Goal: Information Seeking & Learning: Learn about a topic

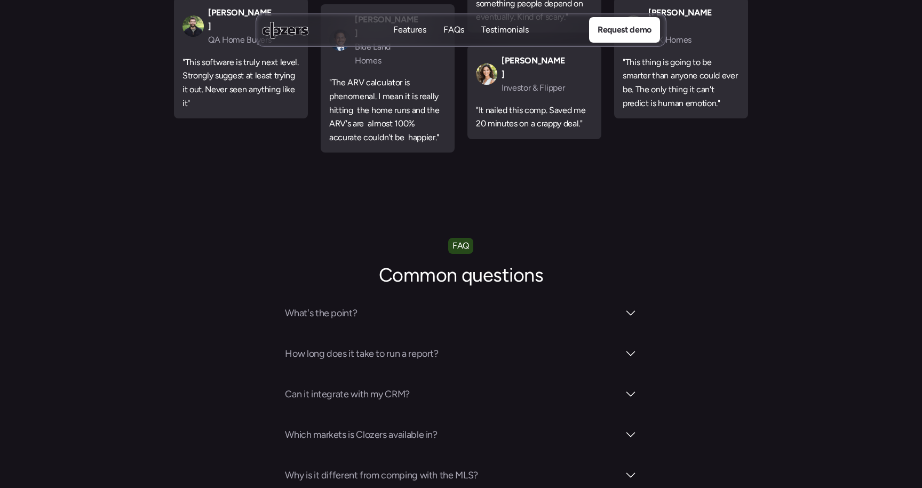
scroll to position [3589, 0]
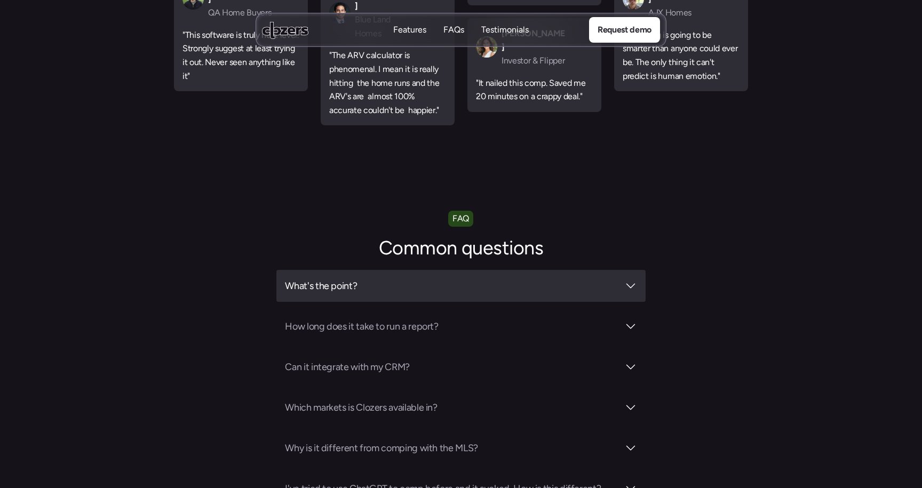
click at [503, 279] on h3 "What's the point?" at bounding box center [452, 286] width 334 height 15
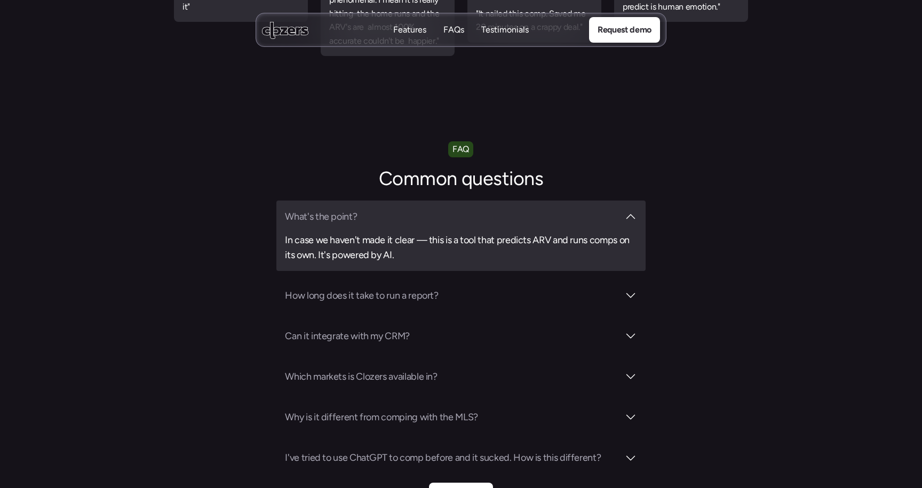
scroll to position [3661, 0]
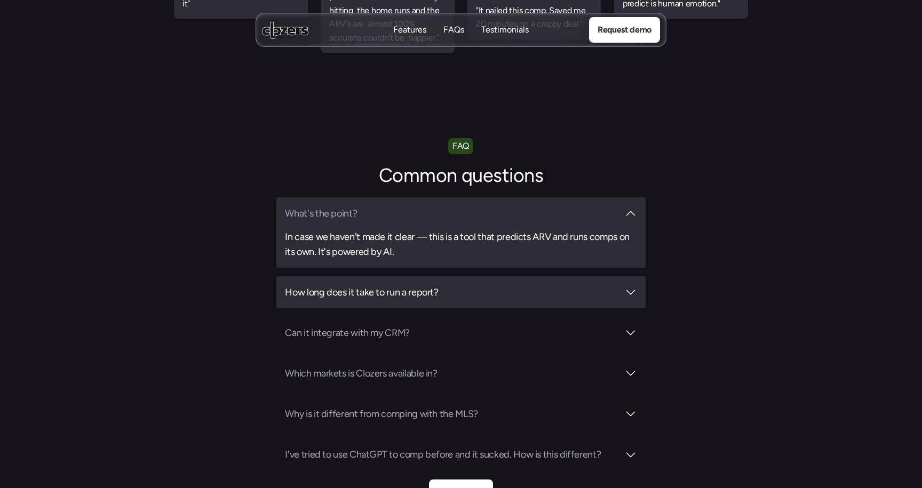
click at [503, 285] on h3 "How long does it take to run a report?" at bounding box center [452, 292] width 334 height 15
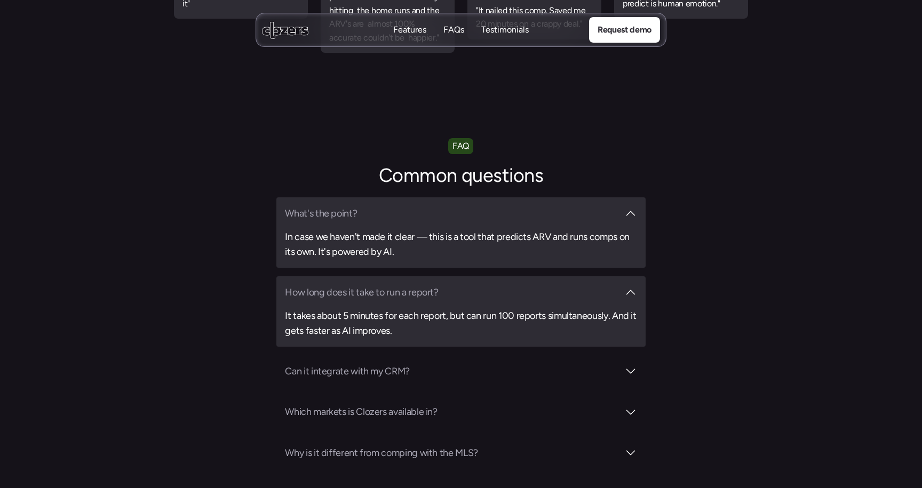
click at [503, 285] on h3 "How long does it take to run a report?" at bounding box center [452, 292] width 334 height 15
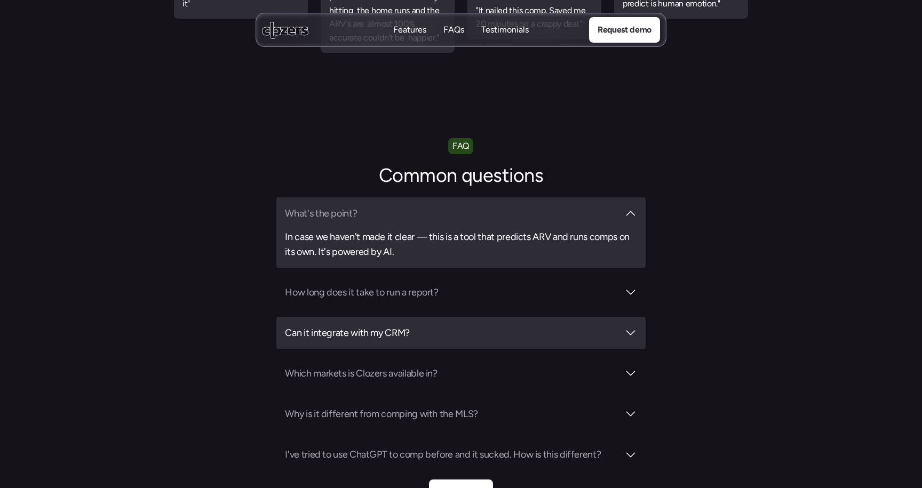
click at [489, 326] on h3 "Can it integrate with my CRM?" at bounding box center [452, 333] width 334 height 15
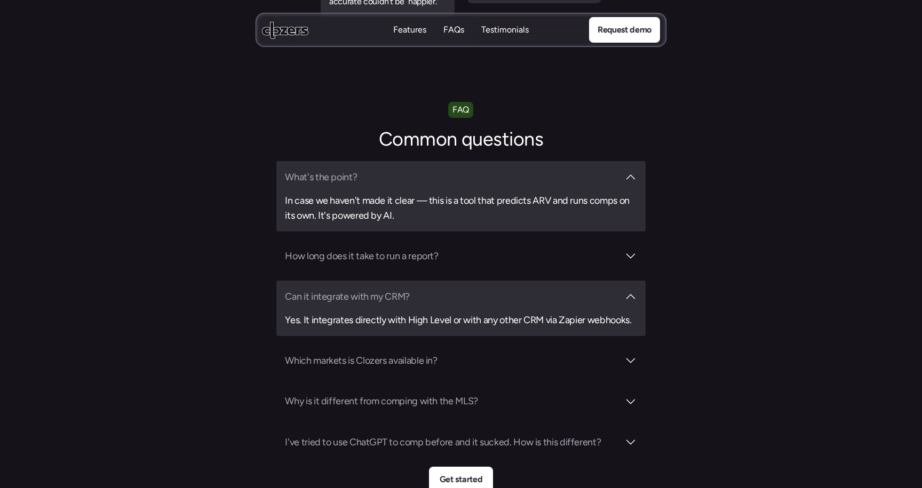
scroll to position [3729, 0]
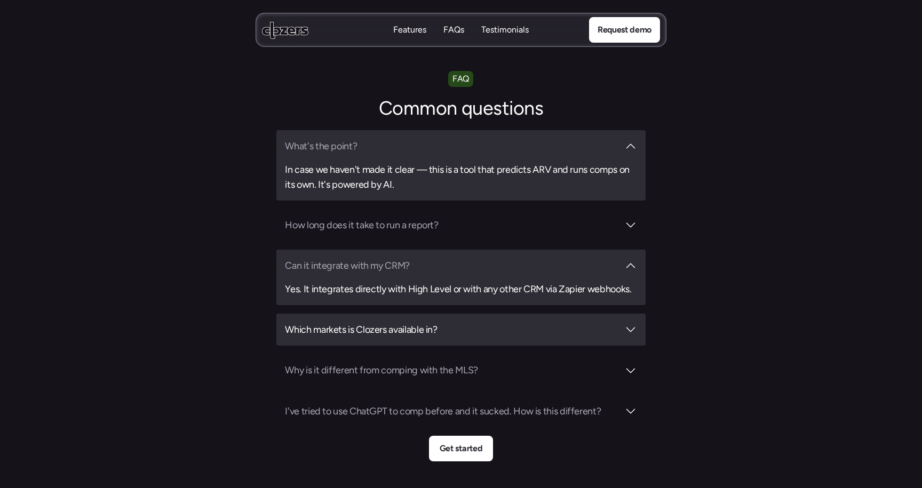
click at [639, 314] on div "Which markets is Clozers available in?" at bounding box center [460, 330] width 369 height 32
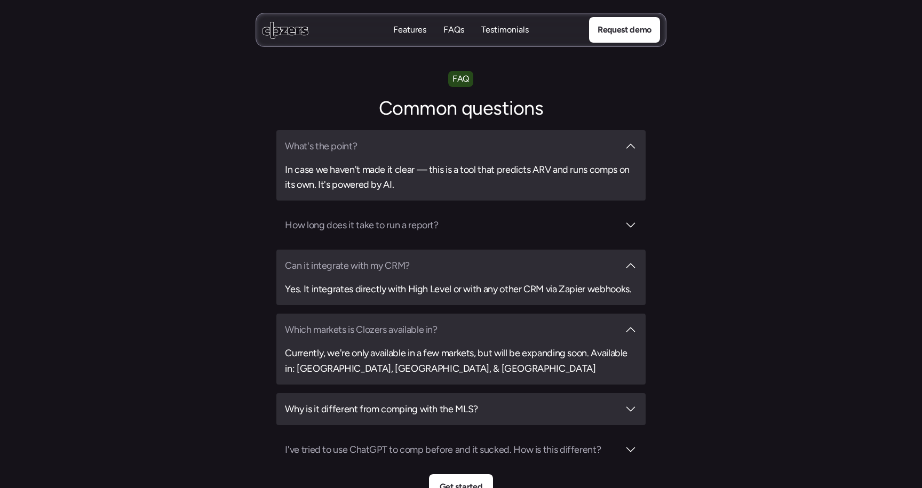
click at [566, 402] on h3 "Why is it different from comping with the MLS?" at bounding box center [452, 409] width 334 height 15
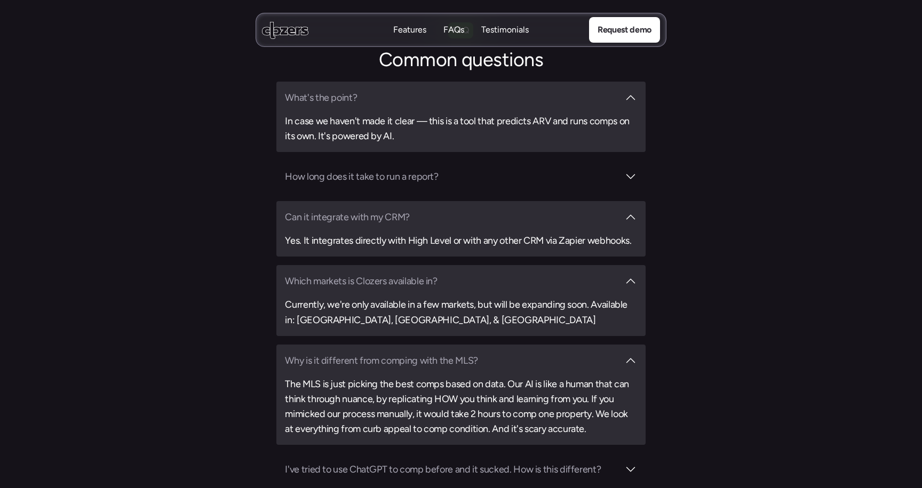
scroll to position [3809, 0]
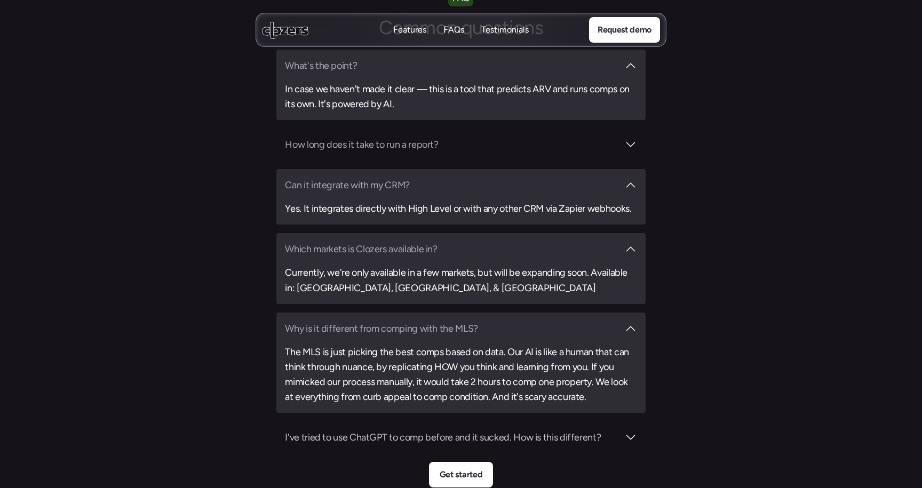
click at [548, 430] on h3 "I've tried to use ChatGPT to comp before and it sucked. How is this different?" at bounding box center [452, 437] width 334 height 15
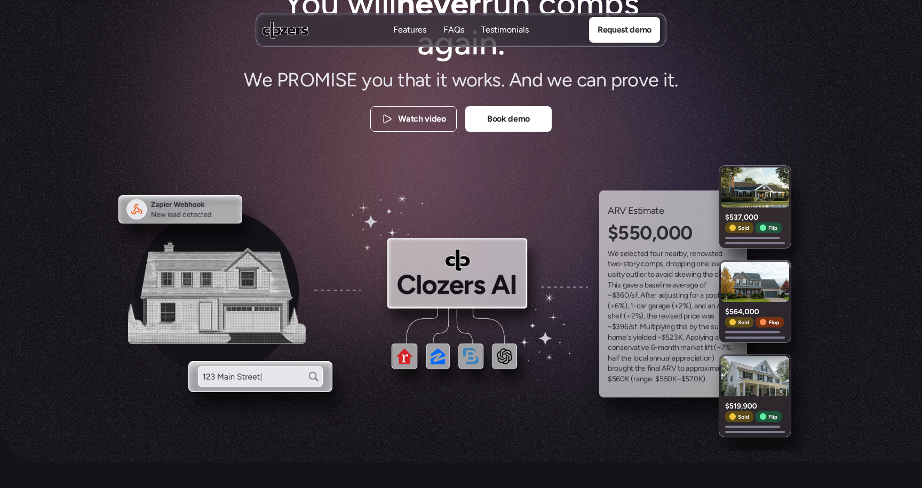
scroll to position [0, 0]
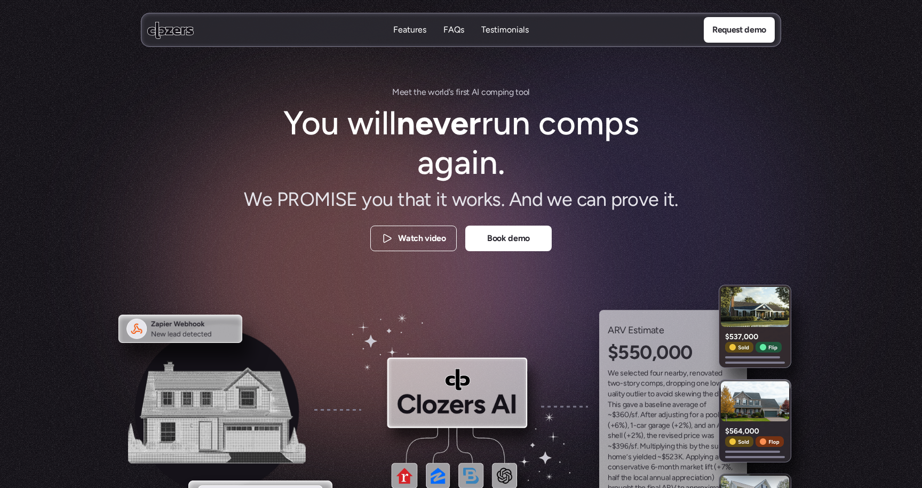
click at [762, 45] on nav "Features Features FAQs FAQs Testimonials Testimonials Request demo" at bounding box center [461, 30] width 640 height 34
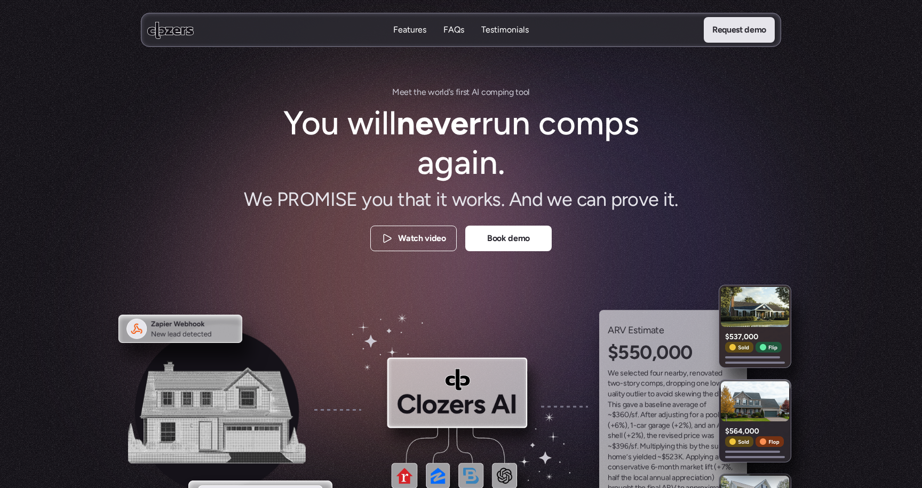
click at [747, 41] on link "Request demo" at bounding box center [739, 30] width 71 height 26
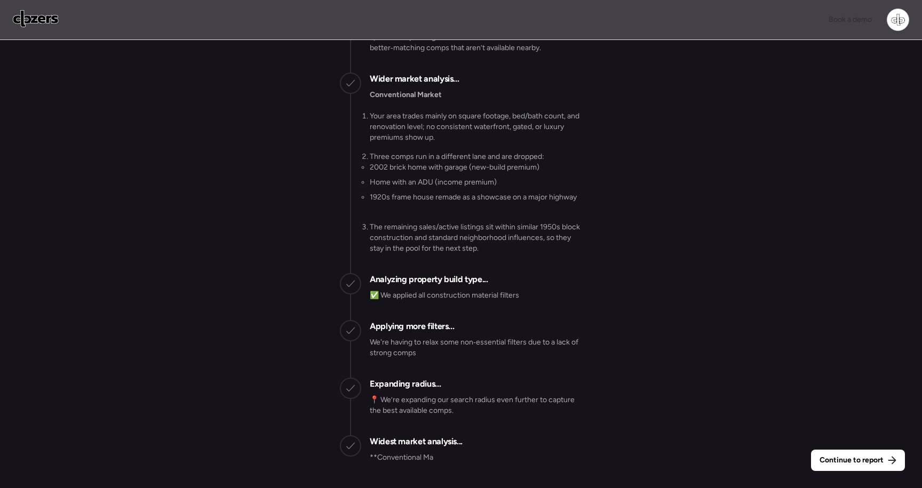
click at [37, 23] on img at bounding box center [36, 18] width 46 height 17
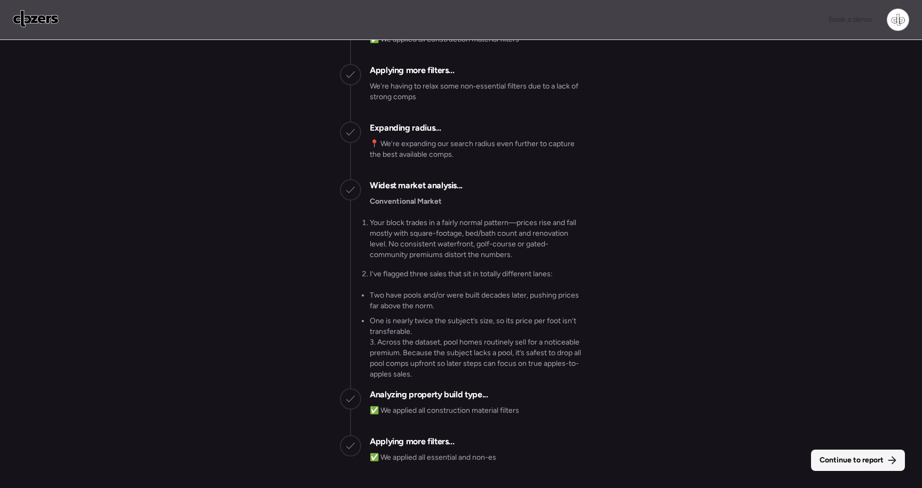
click at [860, 463] on span "Continue to report" at bounding box center [852, 460] width 64 height 11
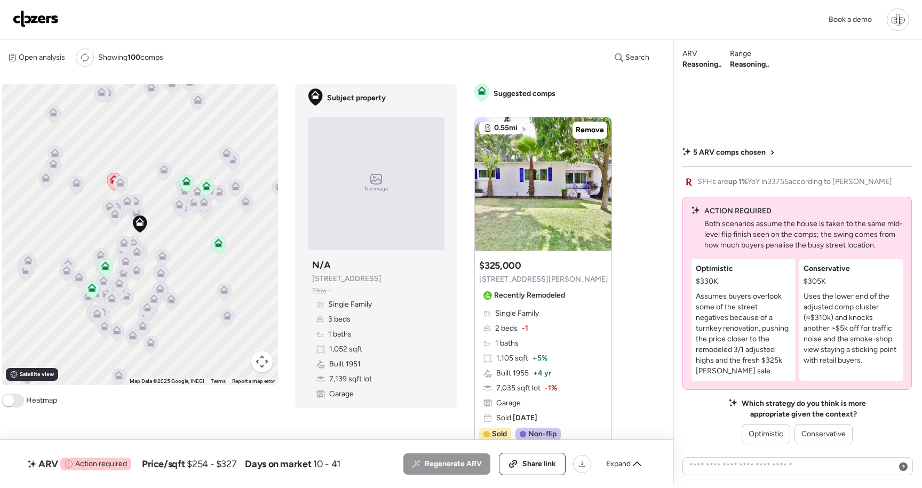
click at [34, 22] on img at bounding box center [36, 18] width 46 height 17
click at [897, 20] on div at bounding box center [898, 20] width 22 height 22
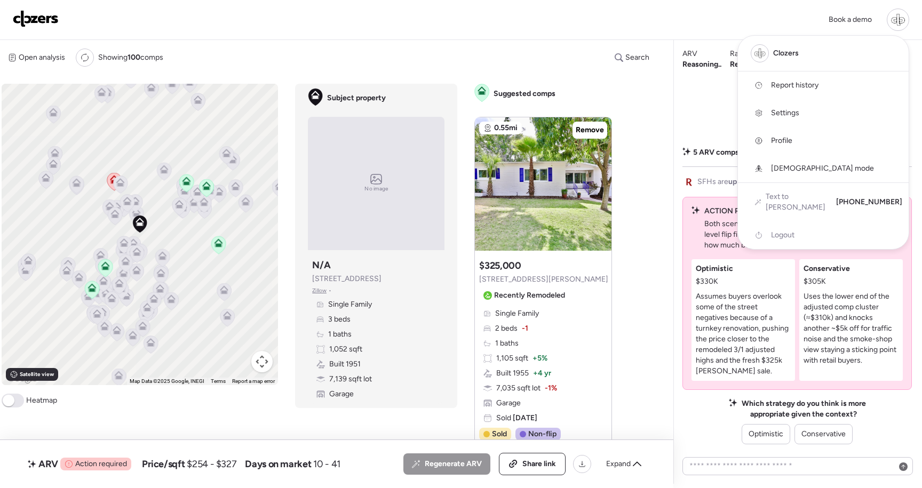
click at [788, 171] on span "God mode" at bounding box center [822, 168] width 103 height 11
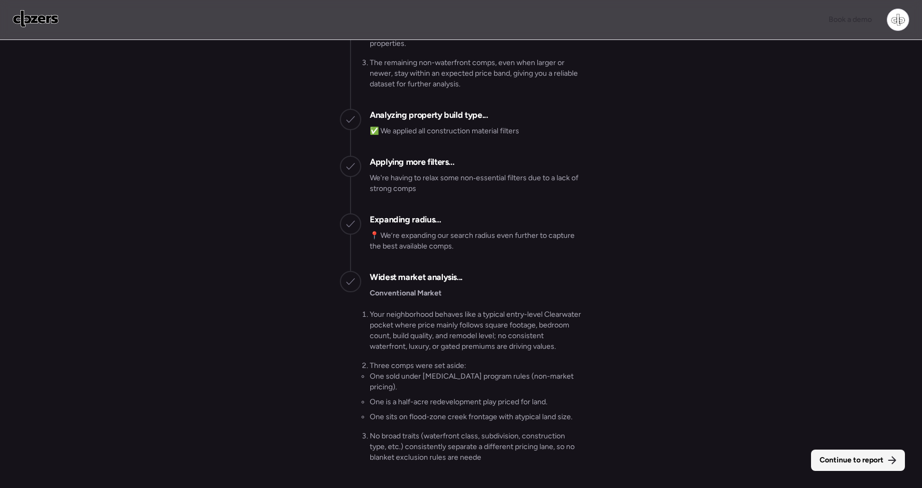
click at [842, 459] on span "Continue to report" at bounding box center [852, 460] width 64 height 11
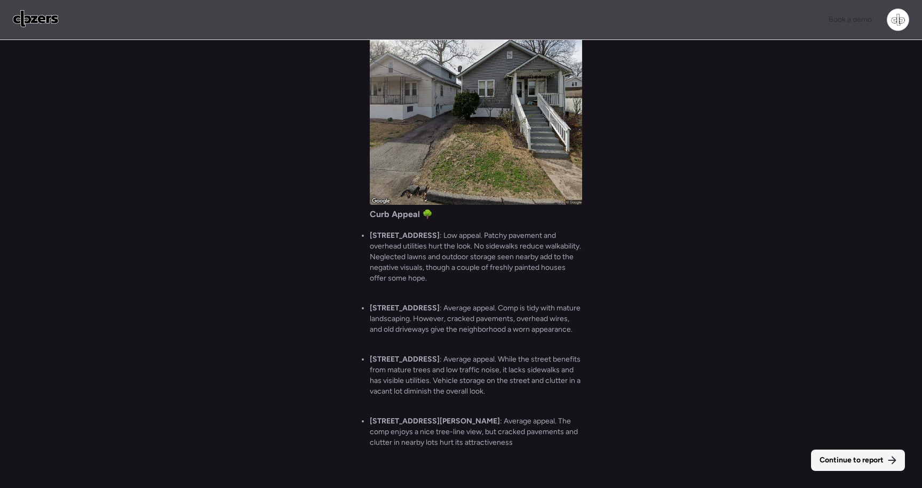
click at [863, 463] on span "Continue to report" at bounding box center [852, 460] width 64 height 11
